Goal: Transaction & Acquisition: Purchase product/service

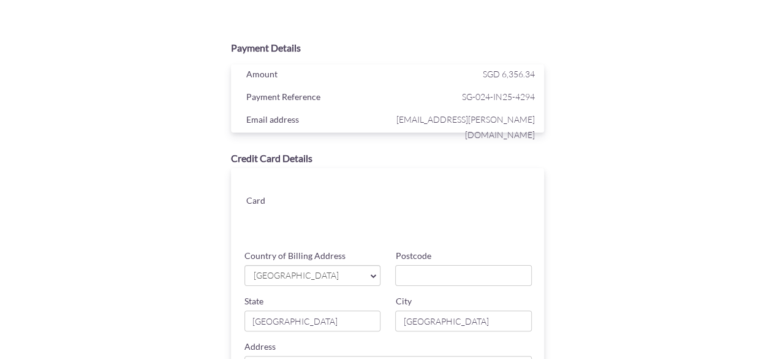
click at [402, 179] on div "Card" at bounding box center [391, 206] width 326 height 77
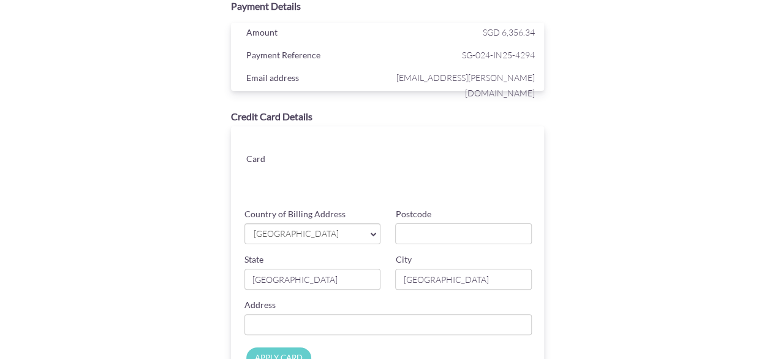
scroll to position [61, 0]
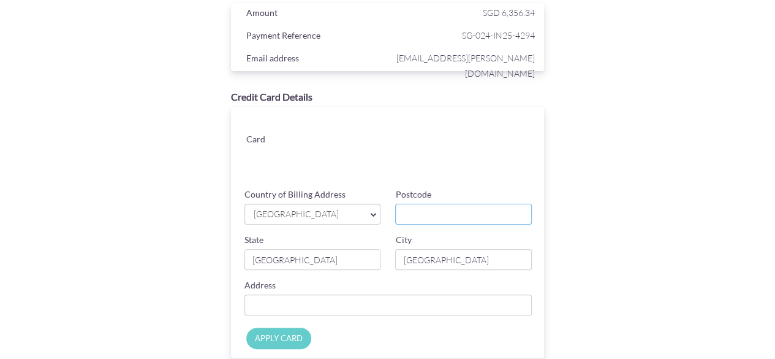
click at [486, 216] on input "Postcode" at bounding box center [463, 213] width 137 height 21
type input "528809"
type input "20 SIMEI Rise, 08-51"
click at [642, 214] on div "Payment Details Amount SGD 6,356.34 Payment Reference SG-024-IN25-4294 Email ad…" at bounding box center [388, 199] width 598 height 451
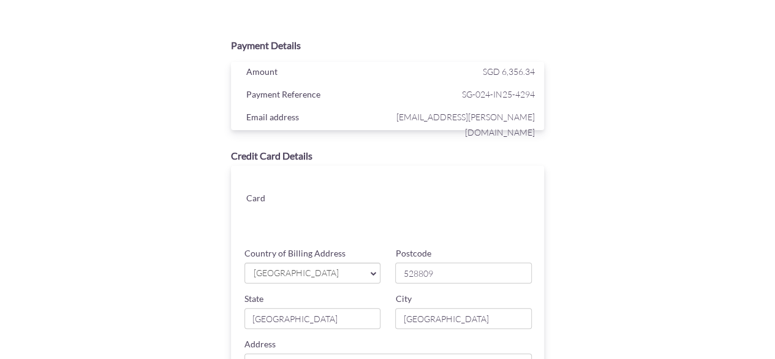
scroll to position [0, 0]
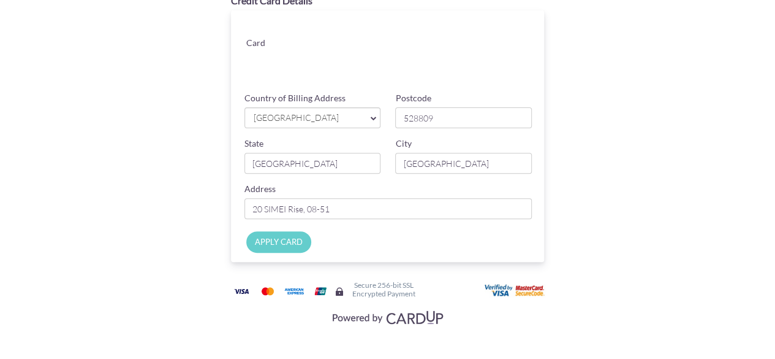
click at [279, 235] on input "APPLY CARD" at bounding box center [278, 241] width 65 height 21
type input "Applying..."
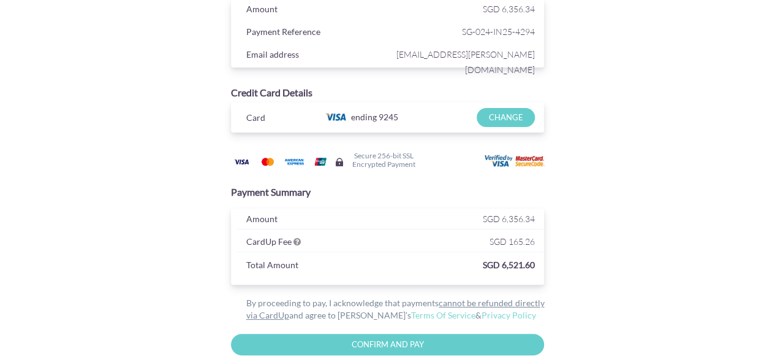
scroll to position [126, 0]
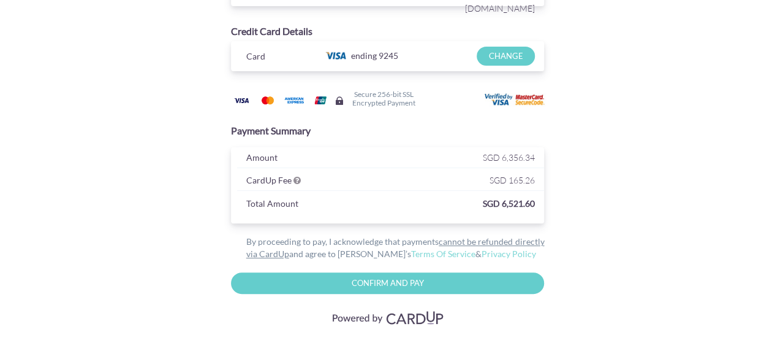
click at [404, 278] on input "Confirm and Pay" at bounding box center [388, 282] width 314 height 21
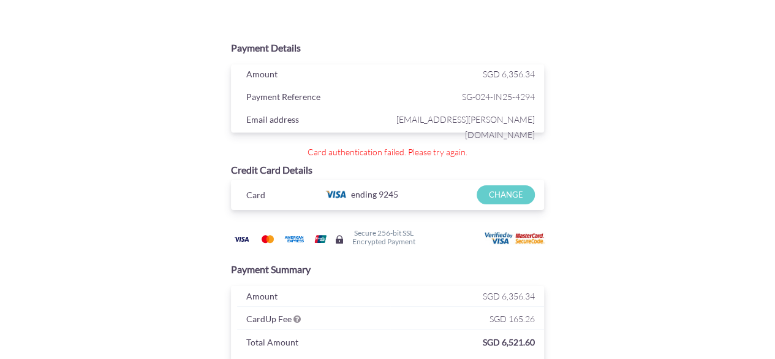
scroll to position [138, 0]
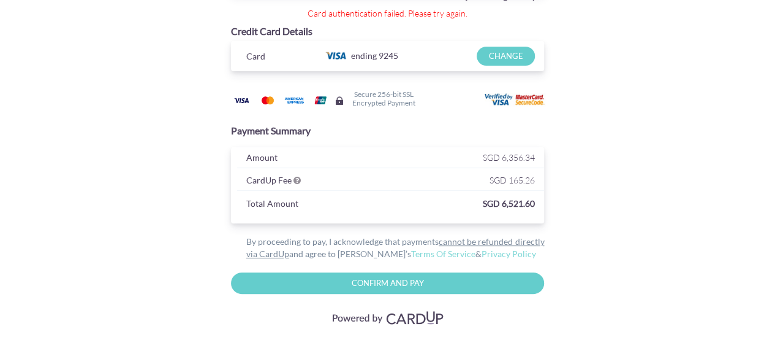
click at [385, 281] on input "Confirm And Pay" at bounding box center [388, 282] width 314 height 21
type input "Please wait..."
